Goal: Task Accomplishment & Management: Use online tool/utility

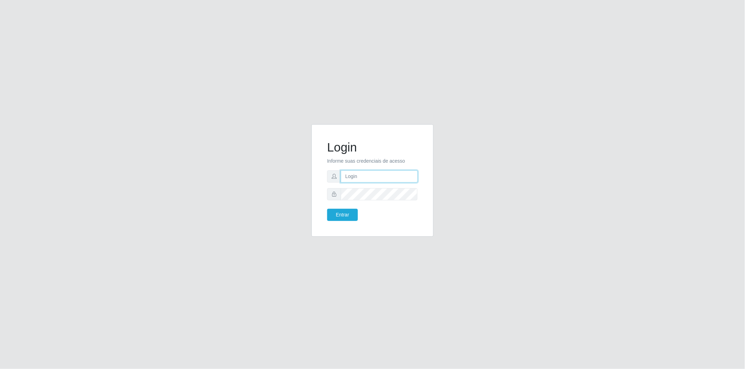
click at [351, 175] on input "text" at bounding box center [379, 176] width 77 height 12
type input "[EMAIL_ADDRESS][DOMAIN_NAME]"
click at [350, 214] on button "Entrar" at bounding box center [342, 215] width 31 height 12
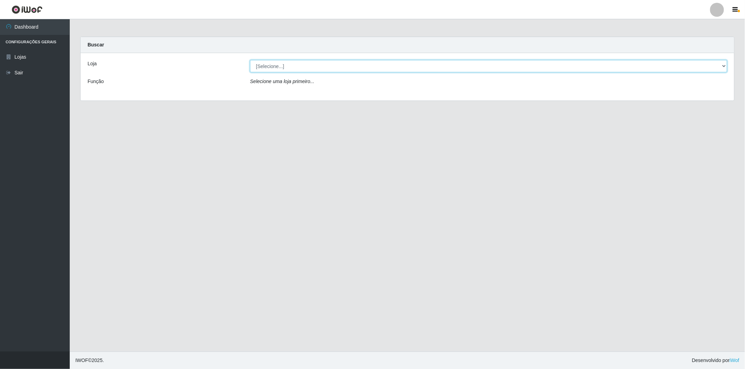
click at [290, 65] on select "[Selecione...] BomQueSó Agreste - Loja 2" at bounding box center [488, 66] width 477 height 12
select select "214"
click at [250, 60] on select "[Selecione...] BomQueSó Agreste - Loja 2" at bounding box center [488, 66] width 477 height 12
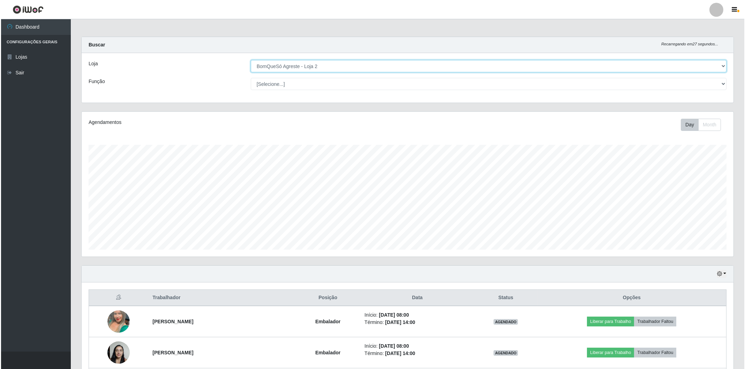
scroll to position [155, 0]
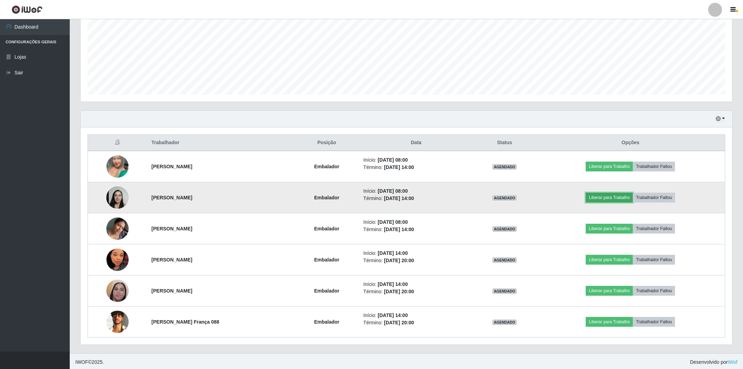
click at [607, 198] on button "Liberar para Trabalho" at bounding box center [609, 198] width 47 height 10
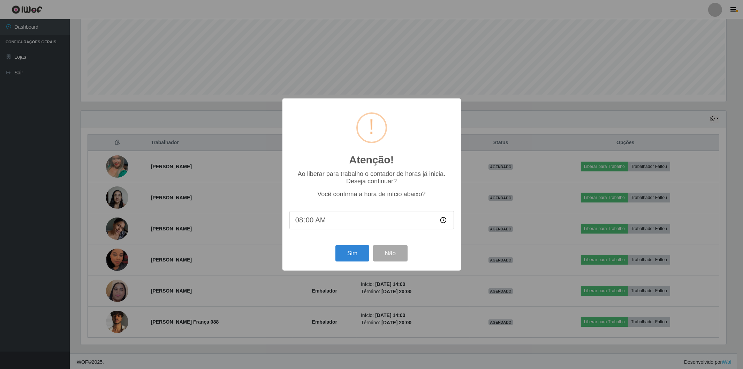
scroll to position [144, 647]
click at [355, 249] on button "Sim" at bounding box center [353, 253] width 34 height 16
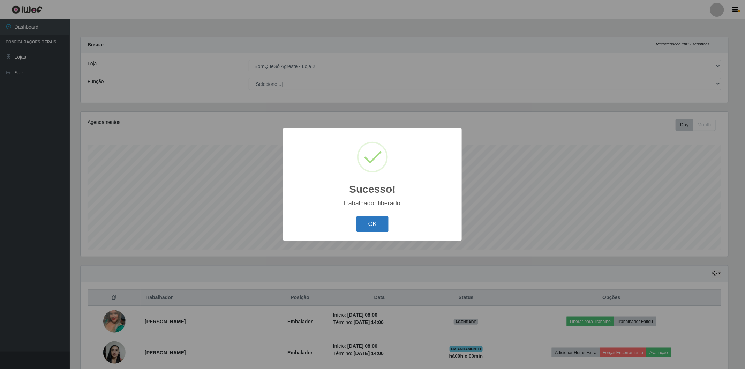
click at [375, 226] on button "OK" at bounding box center [373, 224] width 32 height 16
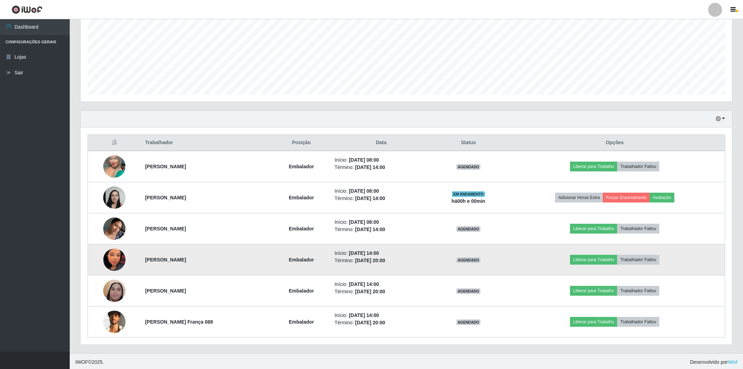
scroll to position [156, 0]
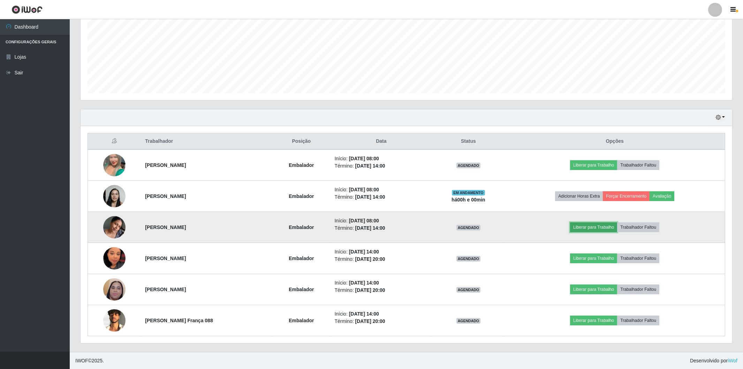
click at [580, 228] on button "Liberar para Trabalho" at bounding box center [593, 227] width 47 height 10
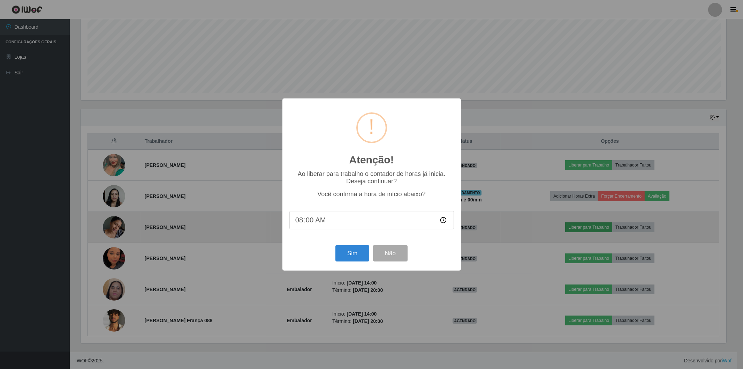
scroll to position [144, 647]
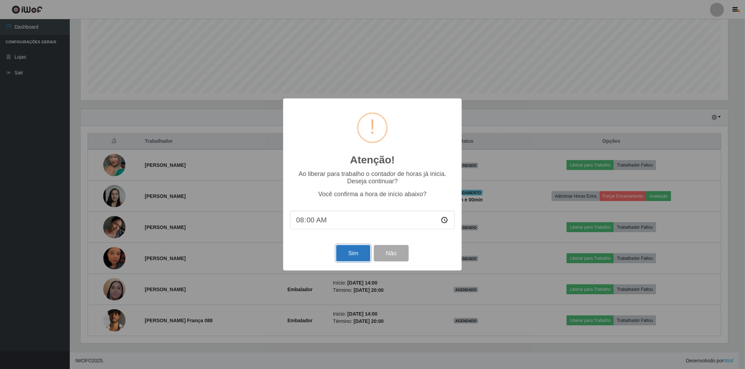
click at [361, 257] on button "Sim" at bounding box center [353, 253] width 34 height 16
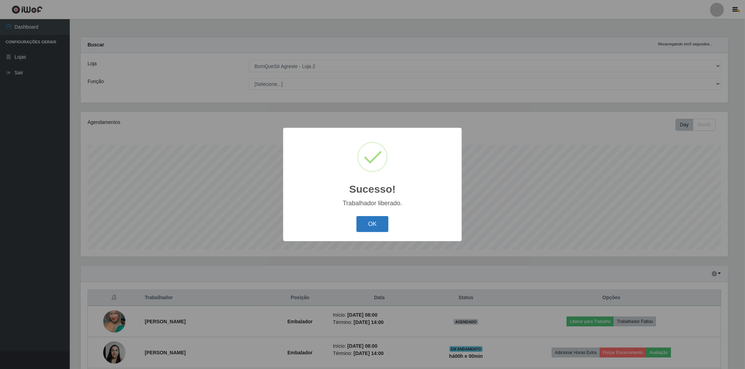
click at [369, 223] on button "OK" at bounding box center [373, 224] width 32 height 16
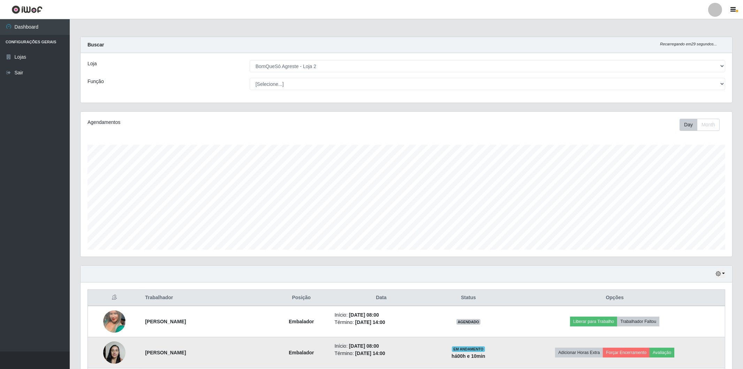
scroll to position [116, 0]
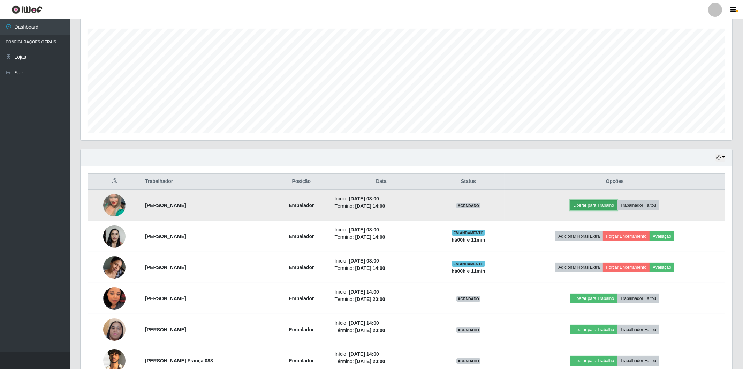
click at [597, 204] on button "Liberar para Trabalho" at bounding box center [593, 205] width 47 height 10
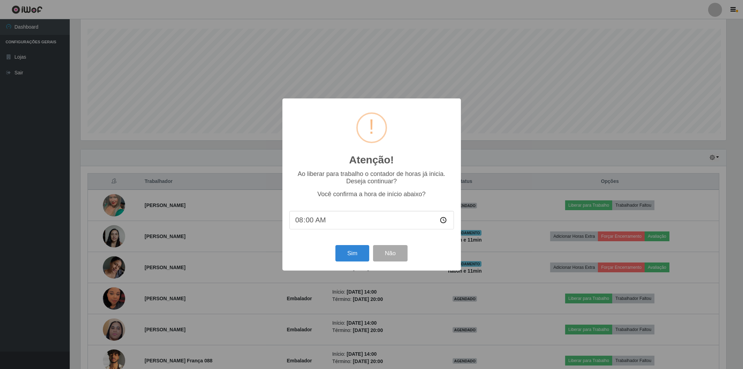
scroll to position [144, 647]
click at [353, 256] on button "Sim" at bounding box center [353, 253] width 34 height 16
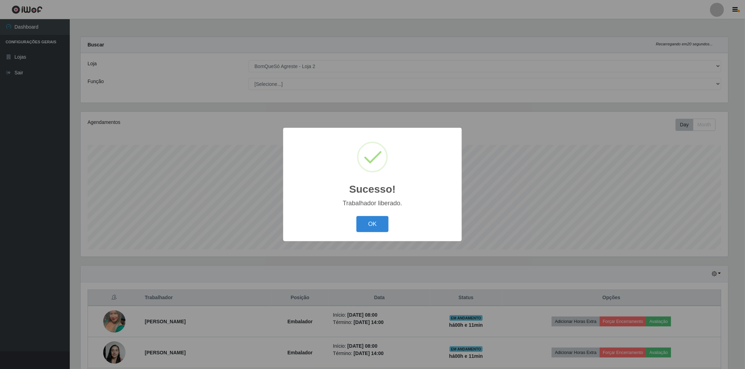
click at [378, 234] on div "OK Cancel" at bounding box center [372, 224] width 165 height 20
click at [371, 226] on button "OK" at bounding box center [373, 224] width 32 height 16
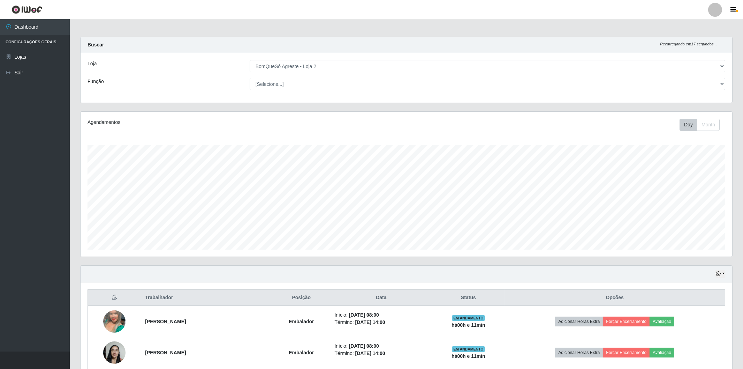
scroll to position [144, 652]
